Goal: Information Seeking & Learning: Learn about a topic

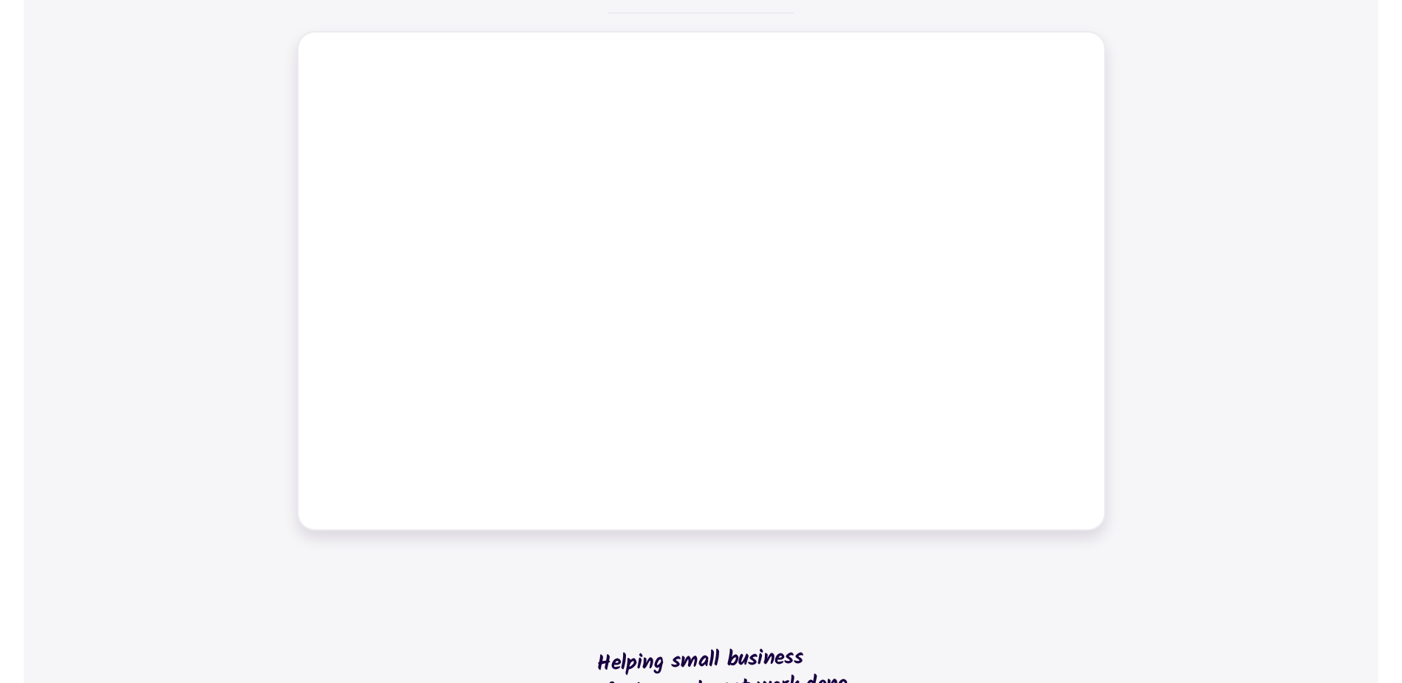
scroll to position [665, 0]
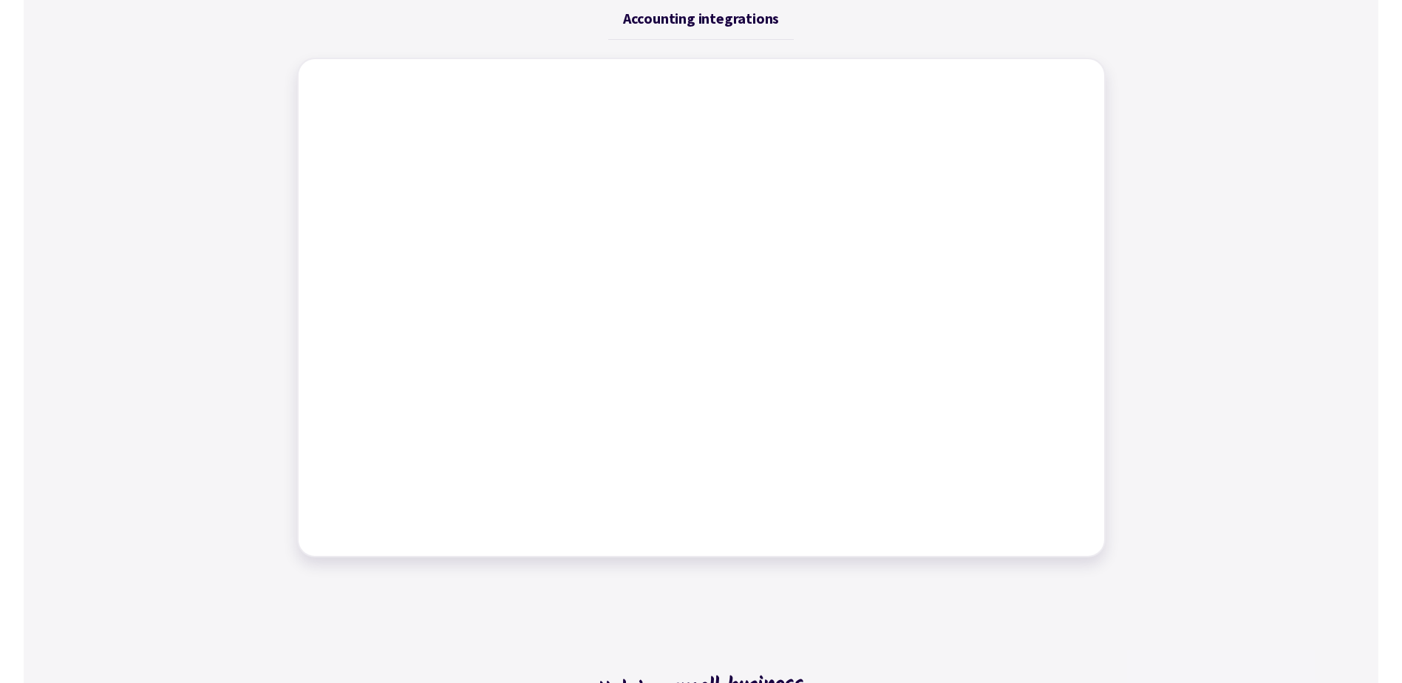
click at [1142, 342] on div "Job management Job tracking Scheduling work Dynamic tables Time tracking Bills …" at bounding box center [701, 256] width 1354 height 637
click at [1236, 292] on div "Job management Job tracking Scheduling work Dynamic tables Time tracking Bills …" at bounding box center [701, 256] width 1354 height 637
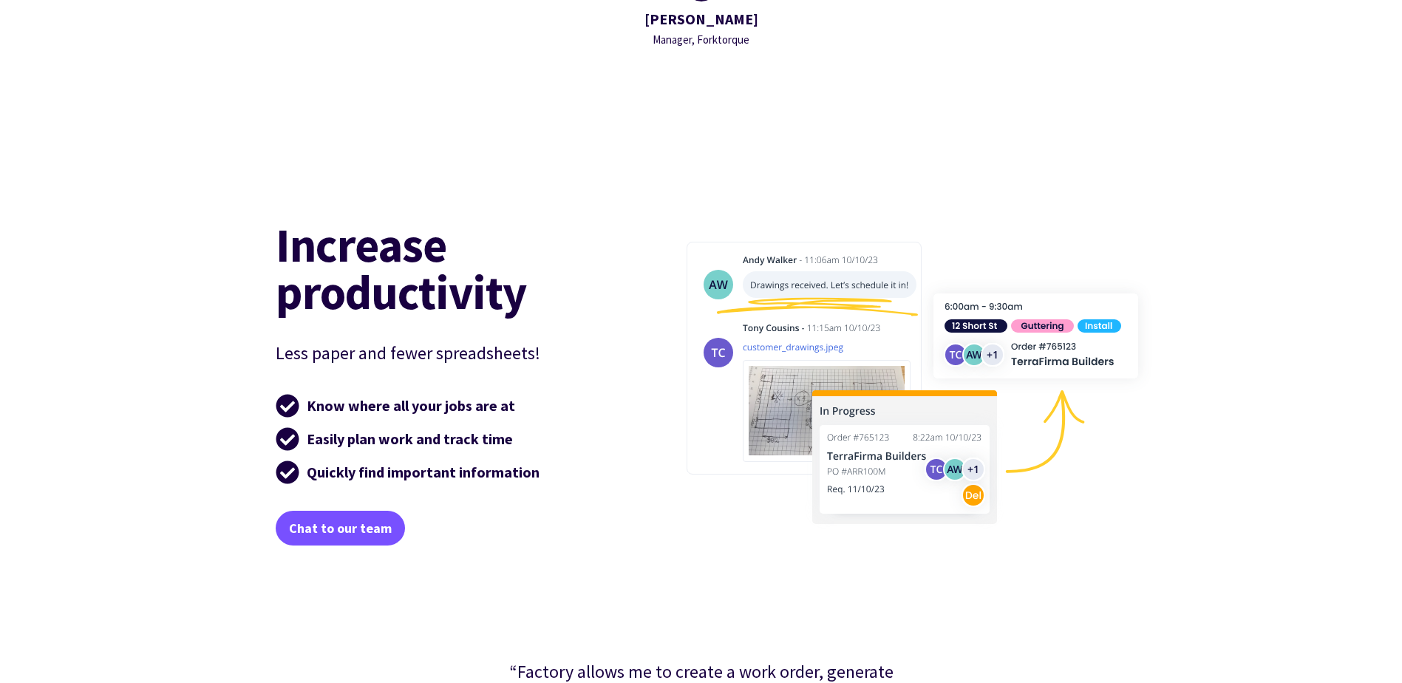
scroll to position [2143, 0]
drag, startPoint x: 347, startPoint y: 406, endPoint x: 438, endPoint y: 407, distance: 90.9
click at [438, 407] on strong "Know where all your jobs are at" at bounding box center [411, 404] width 208 height 18
drag, startPoint x: 438, startPoint y: 407, endPoint x: 414, endPoint y: 471, distance: 68.1
click at [414, 471] on strong "Quickly find important information" at bounding box center [423, 471] width 233 height 18
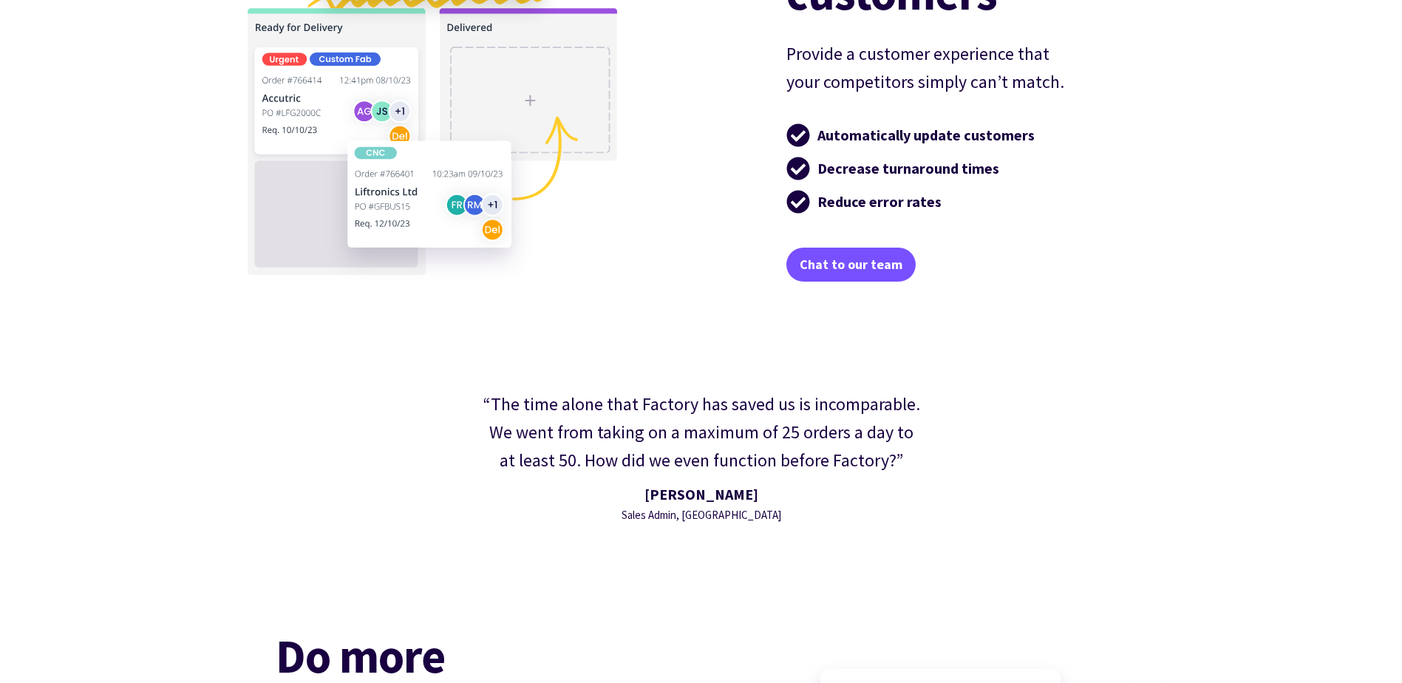
scroll to position [3177, 0]
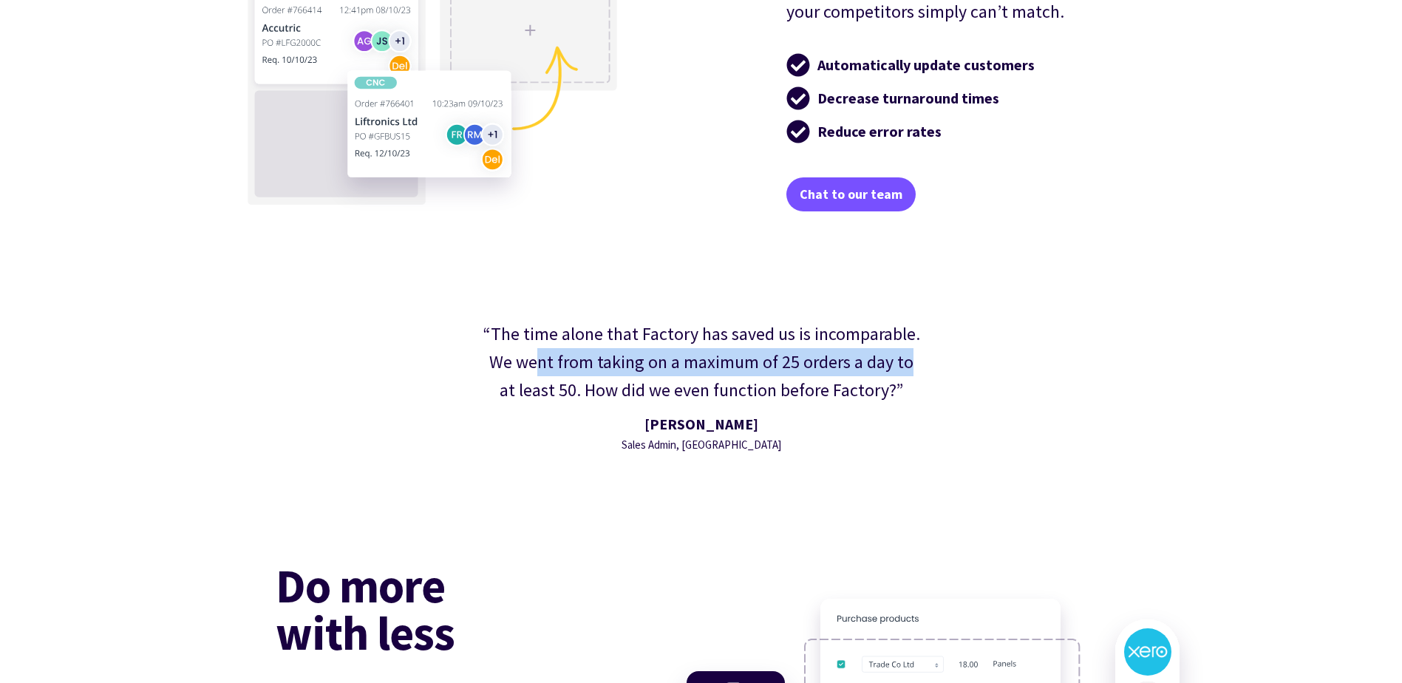
drag, startPoint x: 532, startPoint y: 369, endPoint x: 898, endPoint y: 376, distance: 365.8
click at [898, 376] on div "“The time alone that Factory has saved us is incomparable. We went from taking …" at bounding box center [701, 362] width 440 height 85
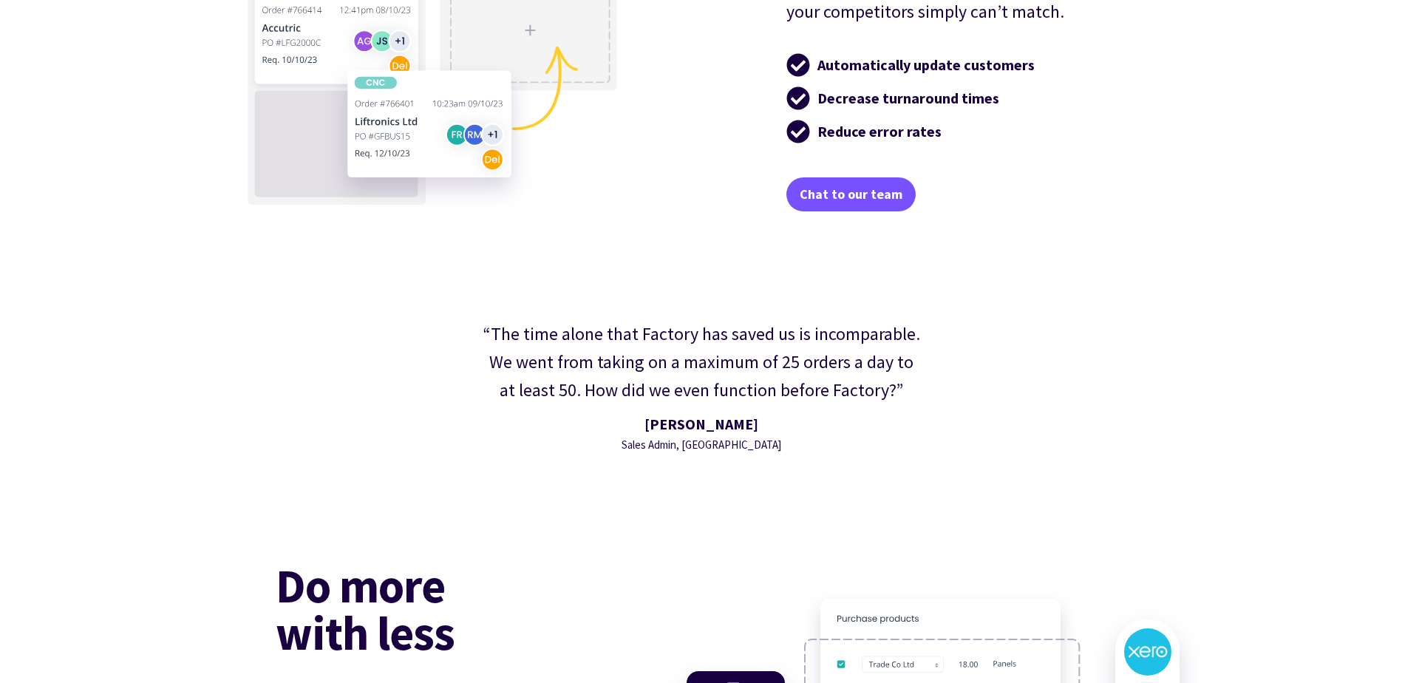
drag, startPoint x: 898, startPoint y: 376, endPoint x: 780, endPoint y: 385, distance: 118.6
click at [804, 381] on div "“The time alone that Factory has saved us is incomparable. We went from taking …" at bounding box center [701, 362] width 440 height 85
drag, startPoint x: 628, startPoint y: 371, endPoint x: 647, endPoint y: 372, distance: 18.5
click at [647, 372] on div "“The time alone that Factory has saved us is incomparable. We went from taking …" at bounding box center [701, 362] width 440 height 85
drag, startPoint x: 647, startPoint y: 372, endPoint x: 607, endPoint y: 399, distance: 47.3
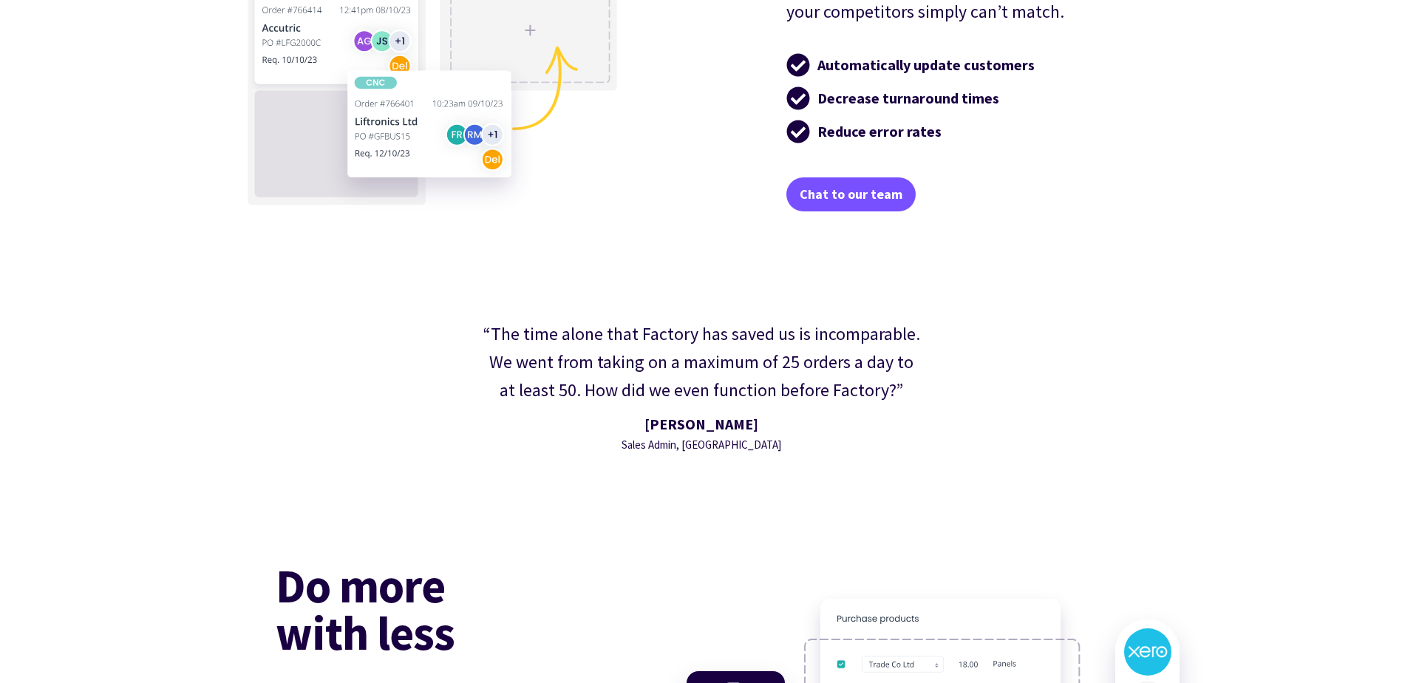
click at [607, 399] on div "“The time alone that Factory has saved us is incomparable. We went from taking …" at bounding box center [701, 362] width 440 height 85
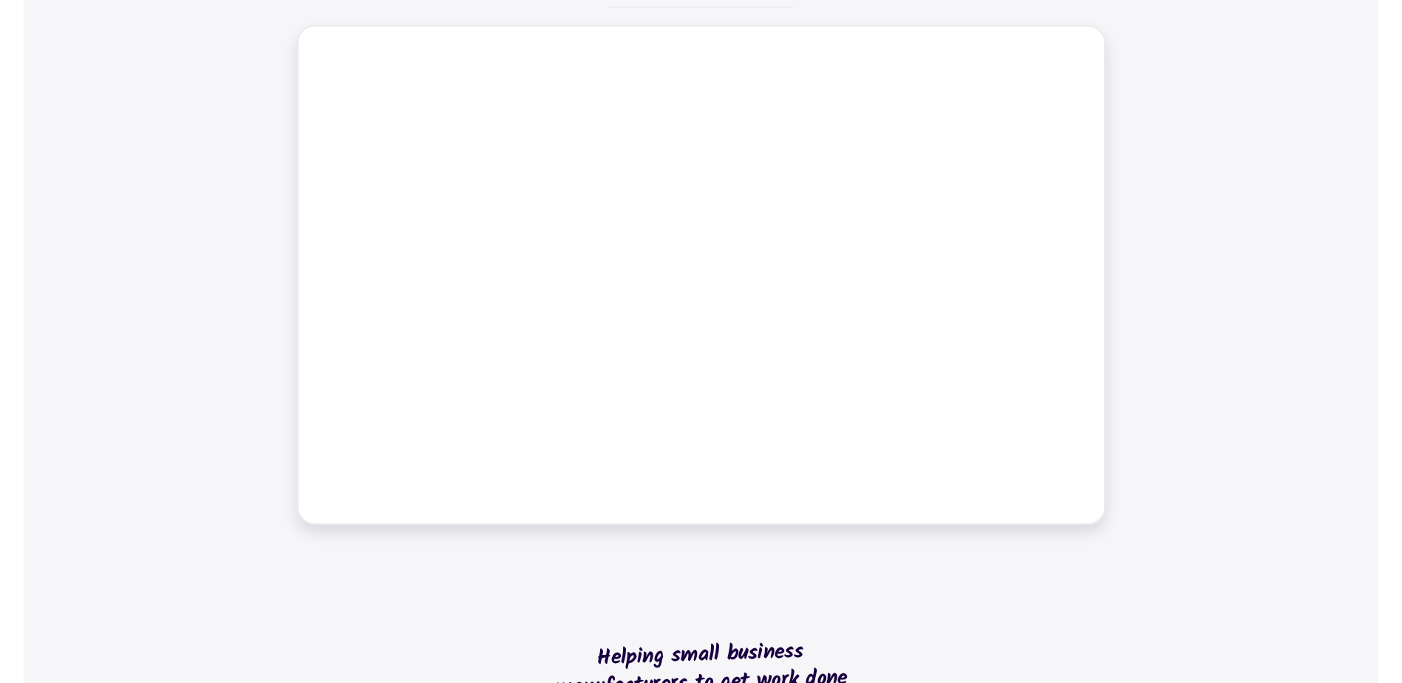
scroll to position [0, 0]
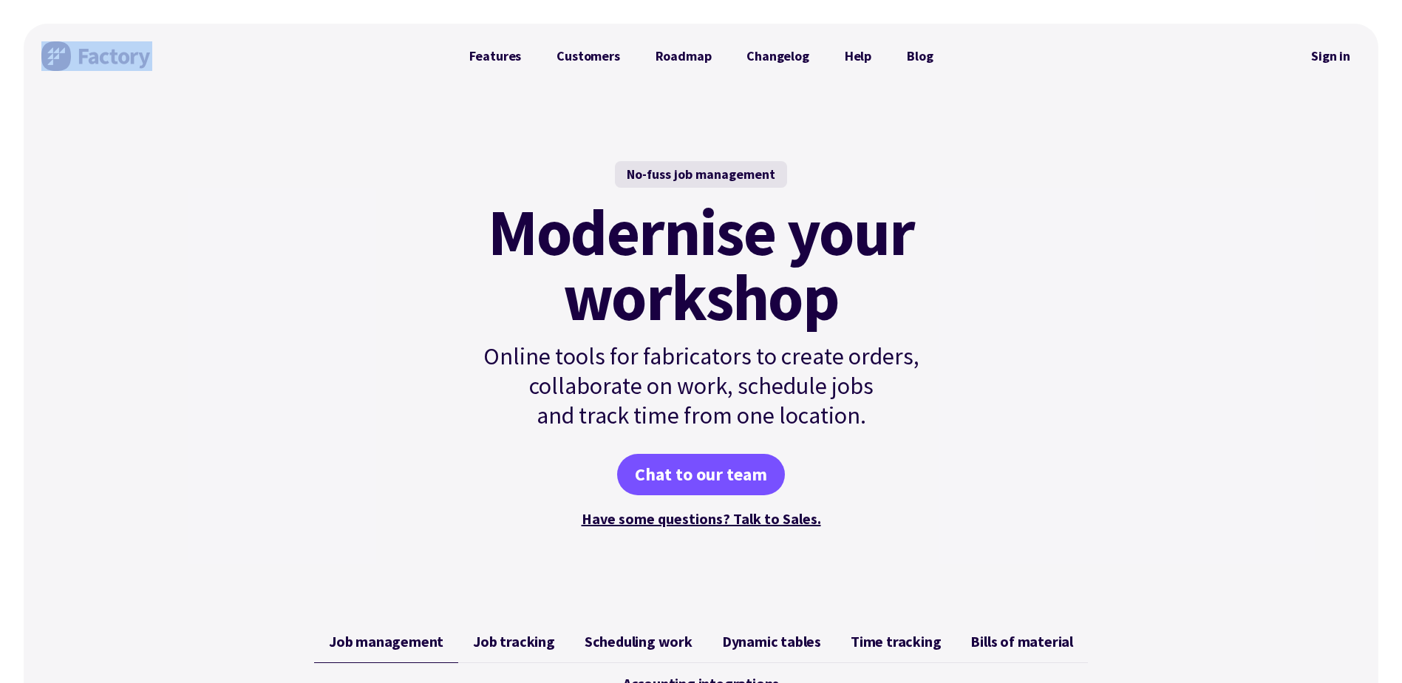
drag, startPoint x: 143, startPoint y: 64, endPoint x: 100, endPoint y: 62, distance: 43.6
click at [100, 62] on div at bounding box center [246, 56] width 410 height 65
click at [685, 62] on link "Roadmap" at bounding box center [684, 56] width 92 height 30
